Goal: Find specific page/section: Find specific page/section

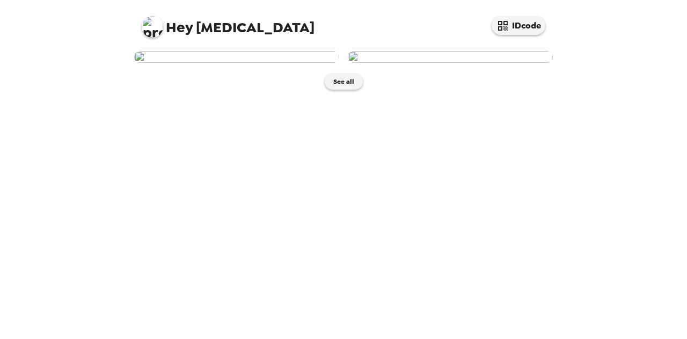
click at [203, 63] on img at bounding box center [236, 57] width 205 height 12
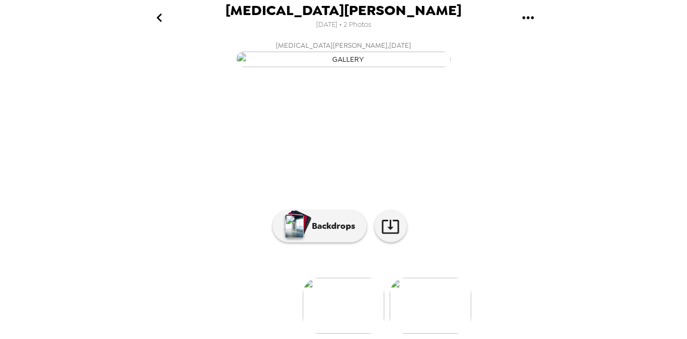
scroll to position [126, 0]
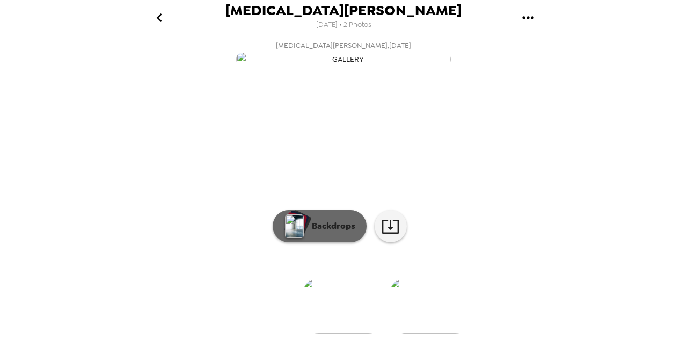
click at [319, 223] on p "Backdrops" at bounding box center [330, 225] width 49 height 13
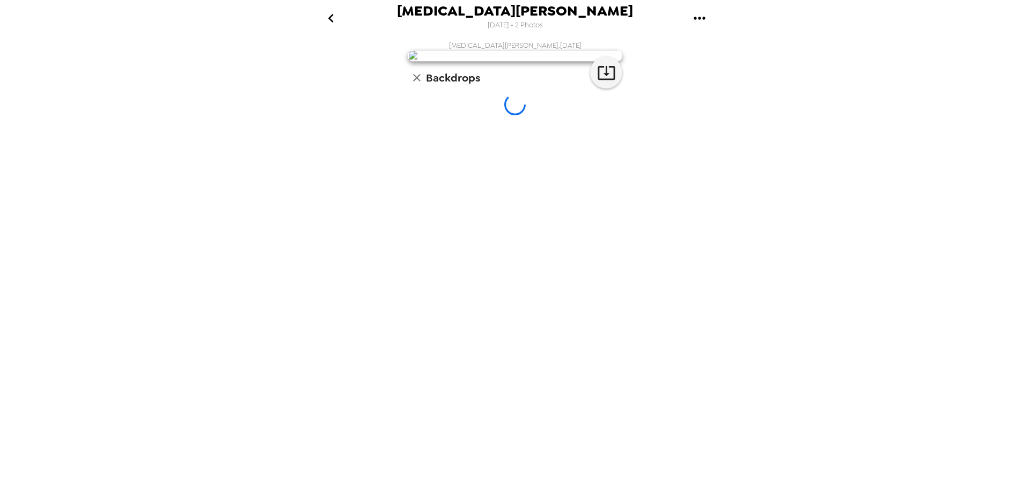
scroll to position [0, 0]
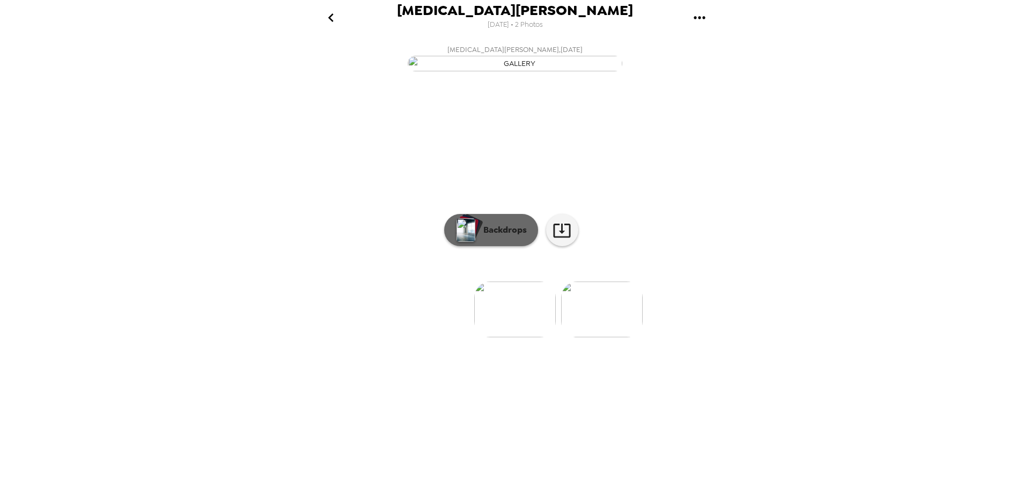
click at [505, 237] on p "Backdrops" at bounding box center [502, 230] width 49 height 13
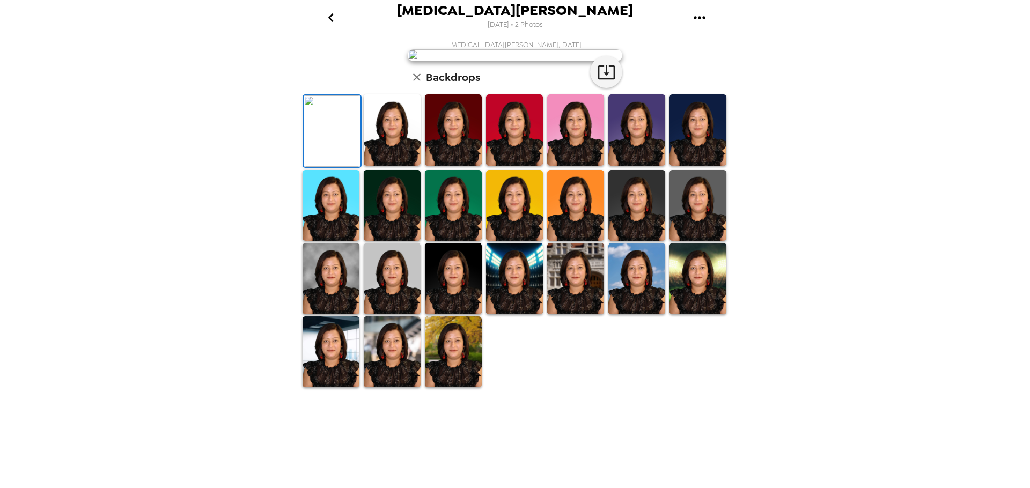
scroll to position [157, 0]
click at [382, 241] on img at bounding box center [392, 205] width 57 height 71
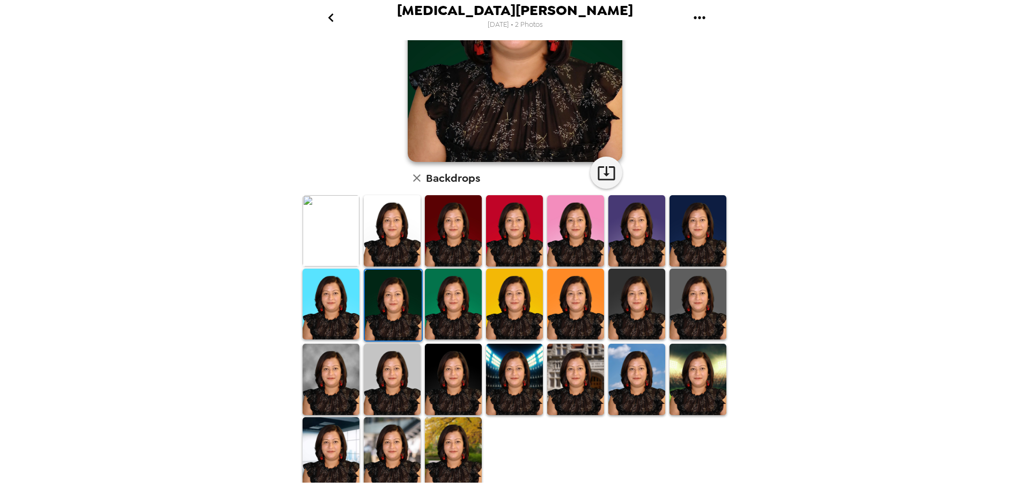
scroll to position [156, 0]
click at [398, 391] on img at bounding box center [392, 378] width 57 height 71
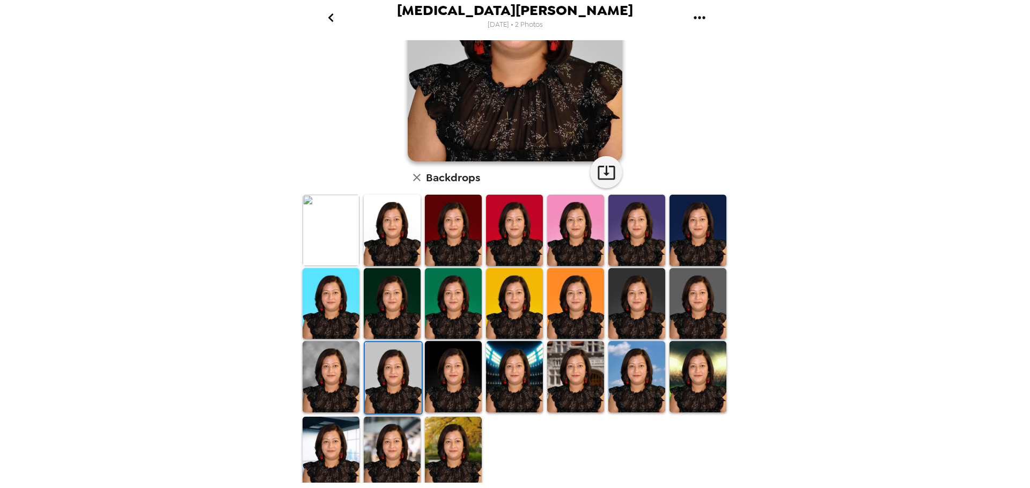
click at [337, 386] on img at bounding box center [331, 376] width 57 height 71
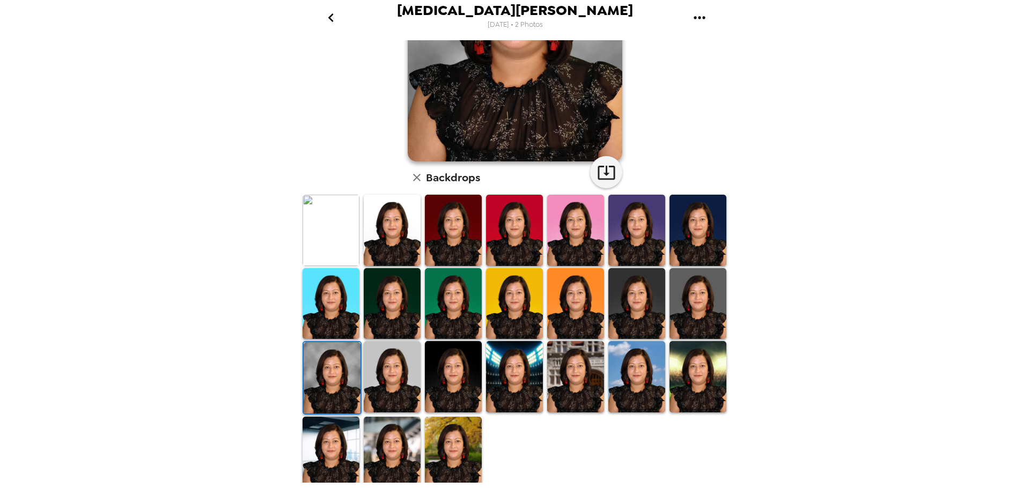
click at [390, 455] on img at bounding box center [392, 452] width 57 height 71
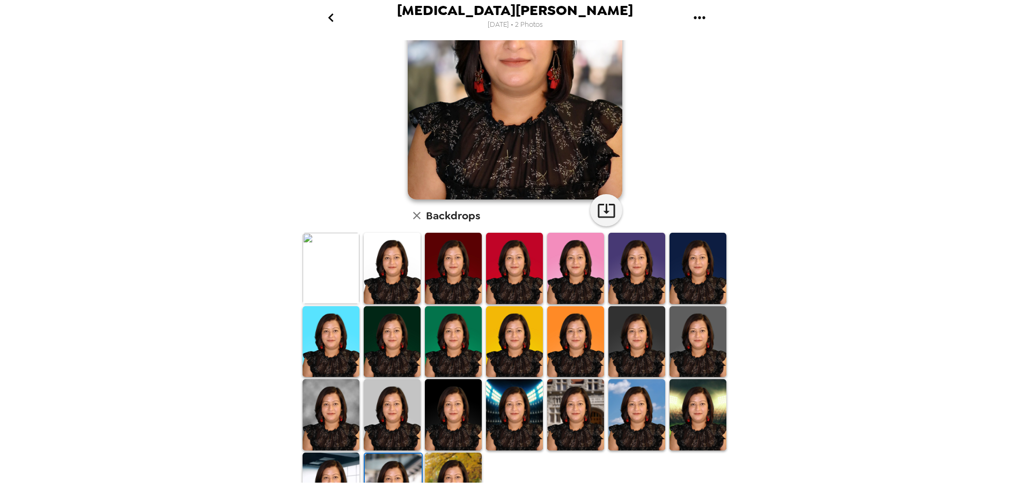
scroll to position [0, 0]
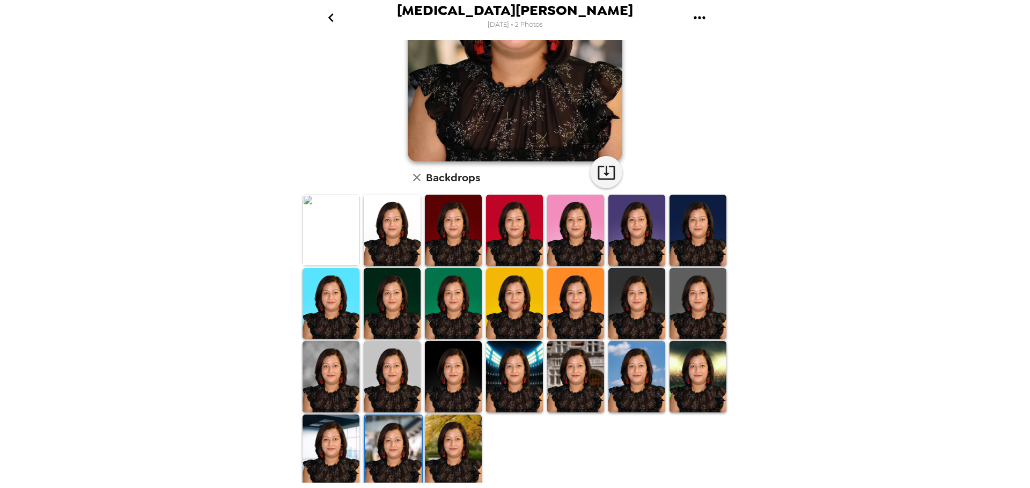
click at [452, 457] on img at bounding box center [453, 450] width 57 height 71
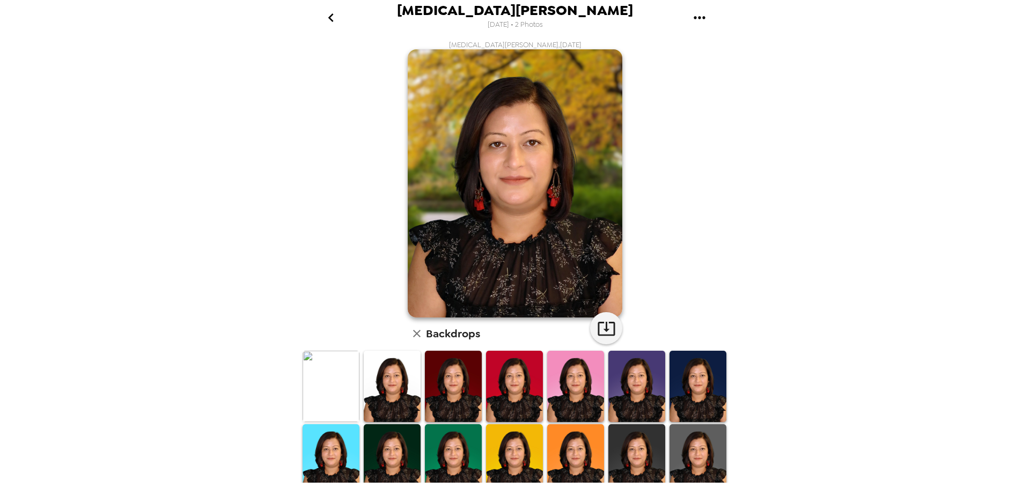
scroll to position [156, 0]
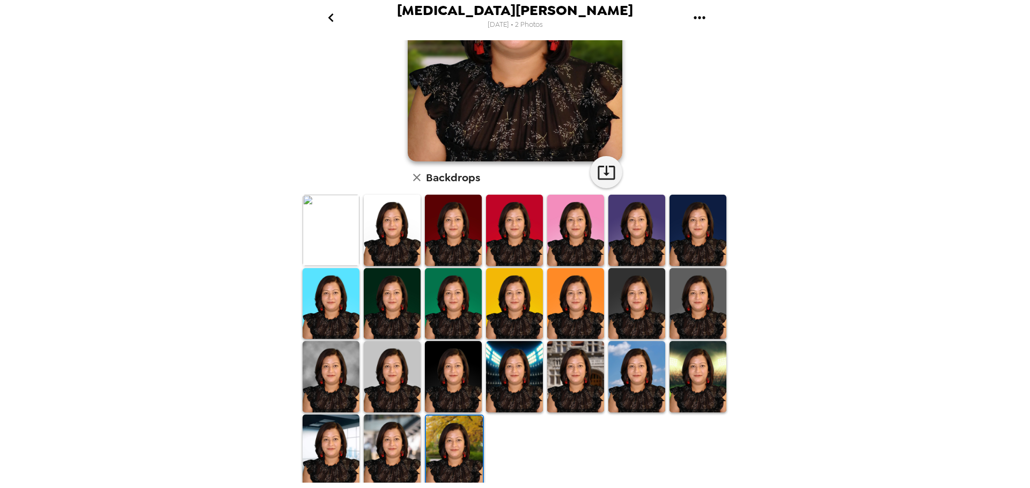
click at [331, 387] on img at bounding box center [331, 376] width 57 height 71
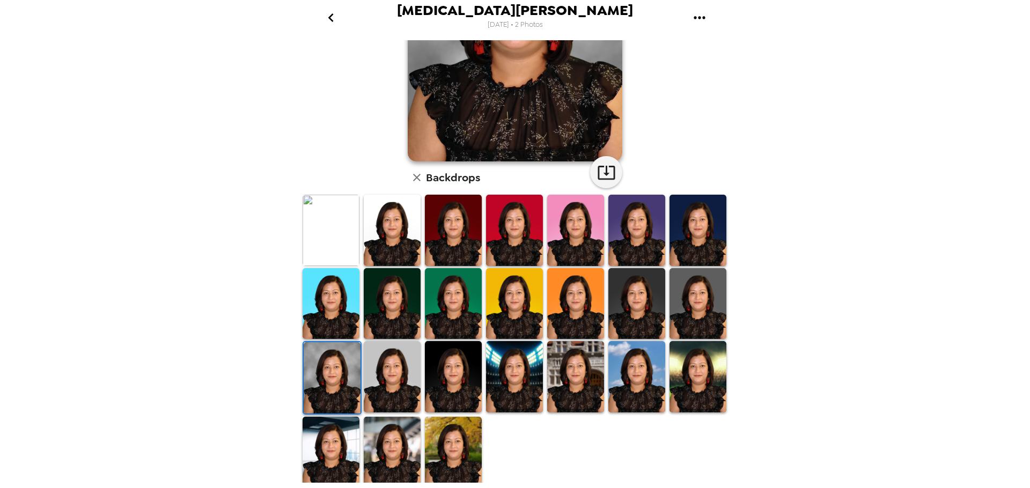
click at [703, 302] on img at bounding box center [698, 303] width 57 height 71
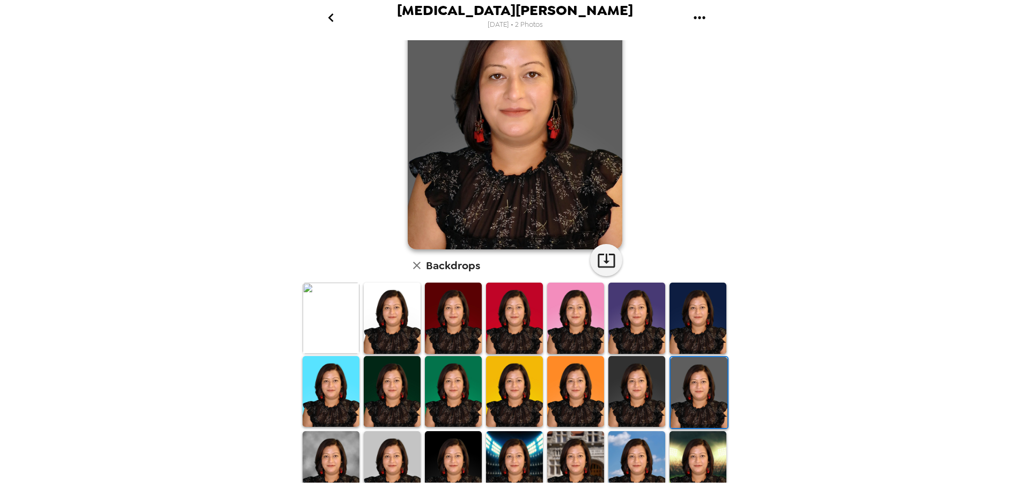
scroll to position [107, 0]
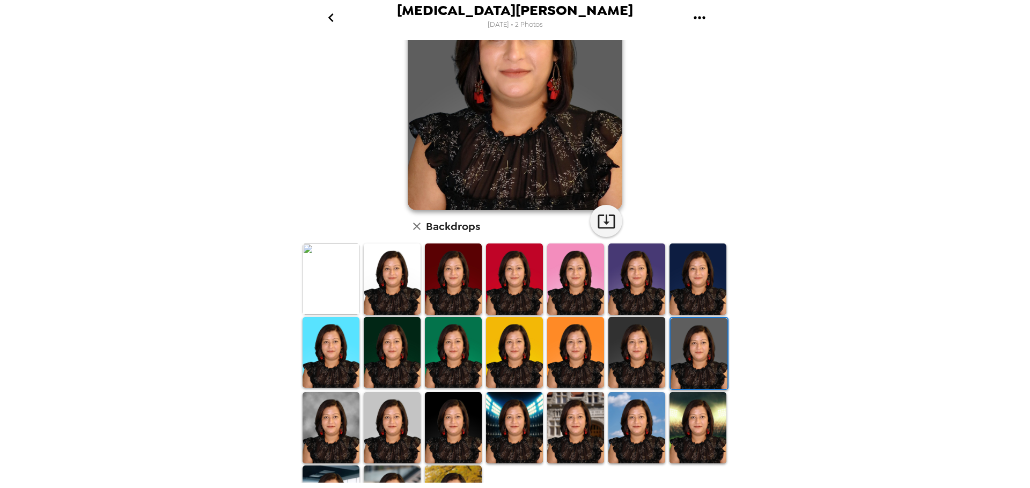
click at [338, 416] on img at bounding box center [331, 427] width 57 height 71
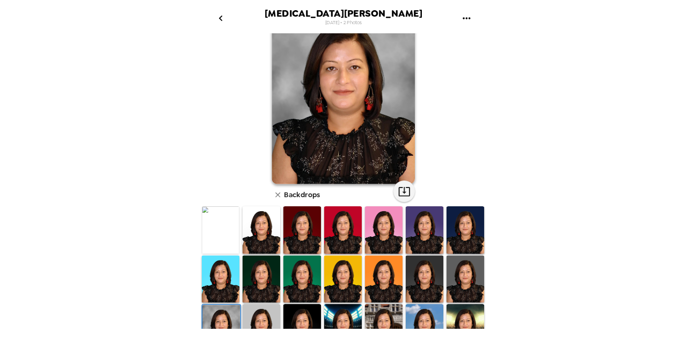
scroll to position [0, 0]
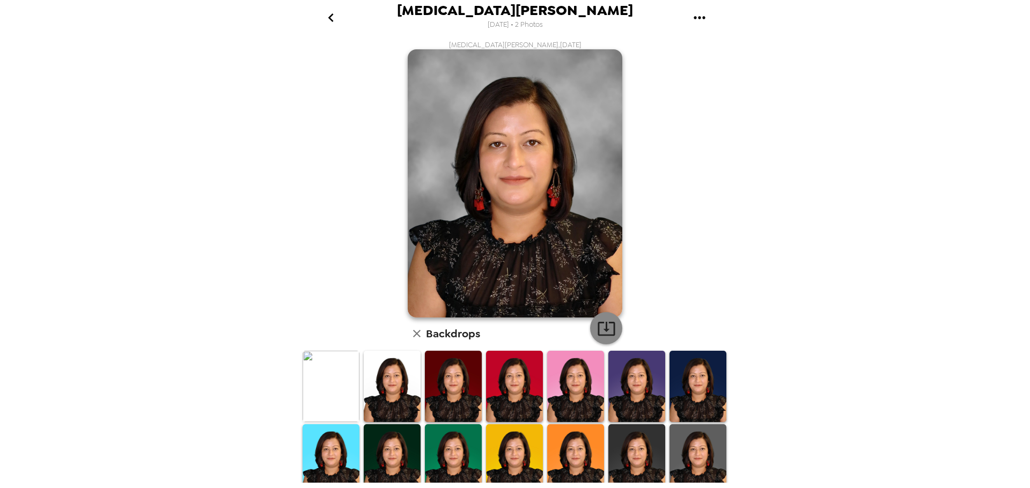
click at [602, 334] on icon "button" at bounding box center [606, 328] width 19 height 19
click at [590, 312] on button "button" at bounding box center [606, 328] width 32 height 32
